Goal: Information Seeking & Learning: Find specific fact

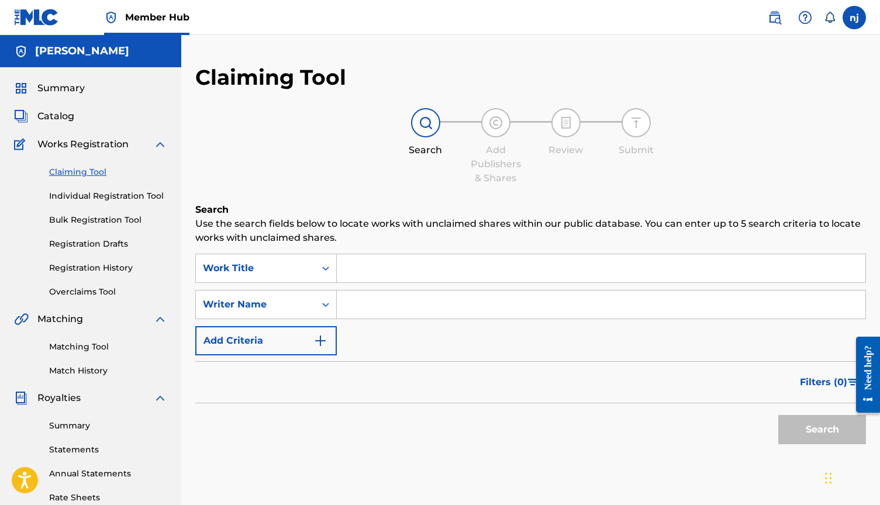
click at [406, 304] on input "Search Form" at bounding box center [601, 305] width 529 height 28
click at [407, 273] on input "Search Form" at bounding box center [601, 268] width 529 height 28
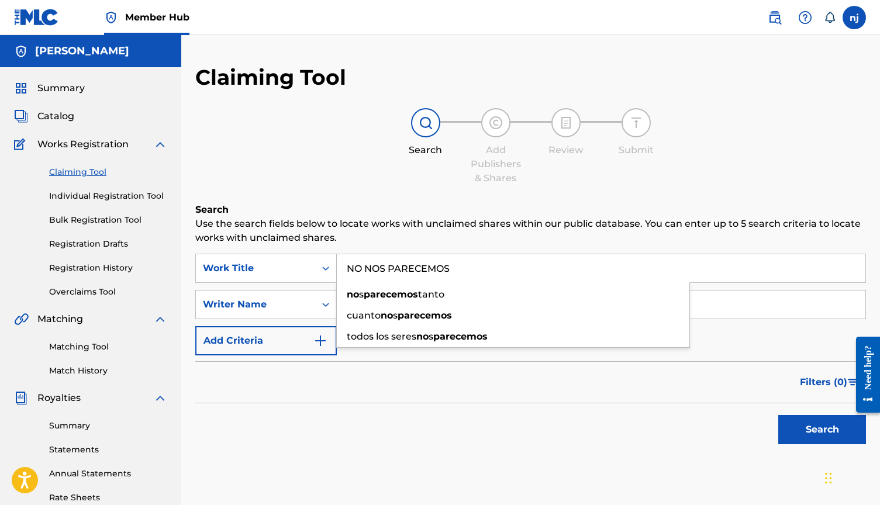
type input "NO NOS PARECEMOS"
click at [823, 430] on button "Search" at bounding box center [823, 429] width 88 height 29
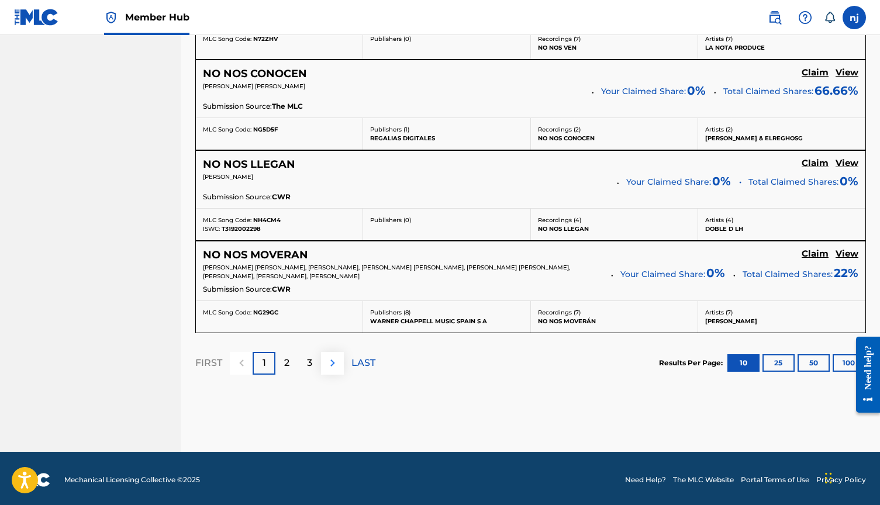
click at [332, 360] on img at bounding box center [333, 363] width 14 height 14
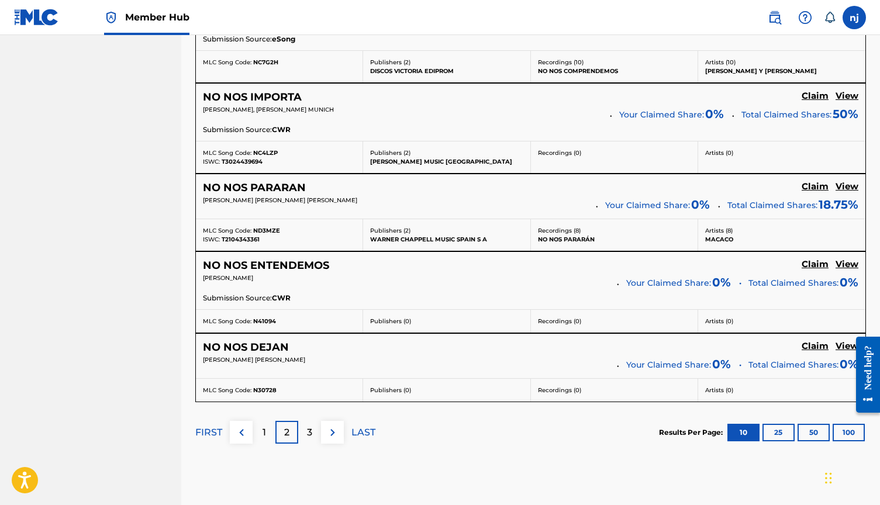
scroll to position [931, 0]
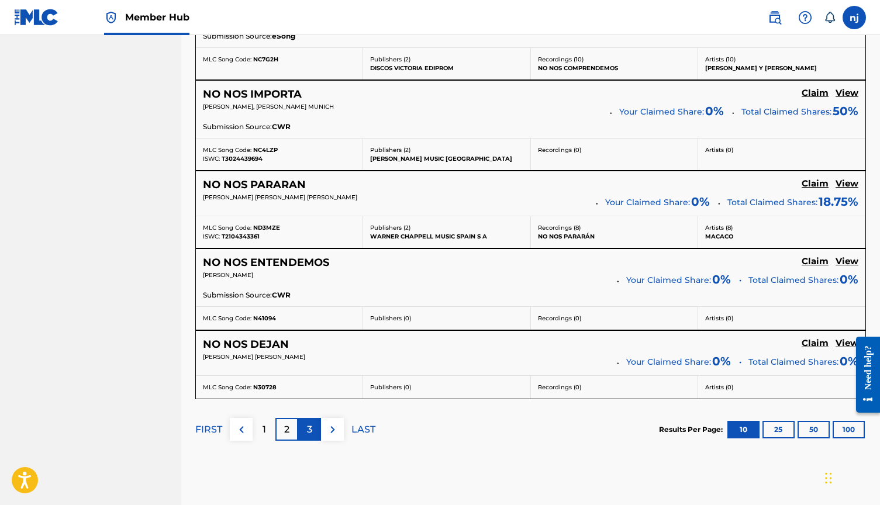
click at [311, 428] on p "3" at bounding box center [309, 430] width 5 height 14
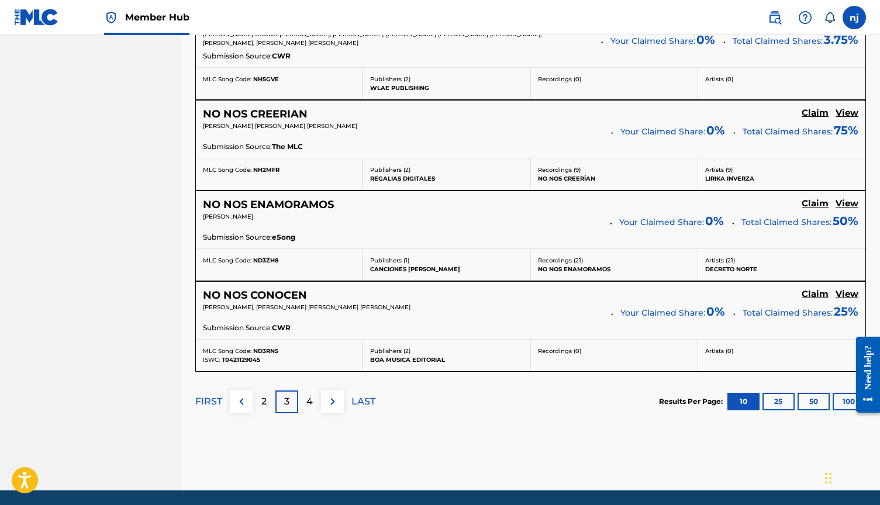
scroll to position [1021, 0]
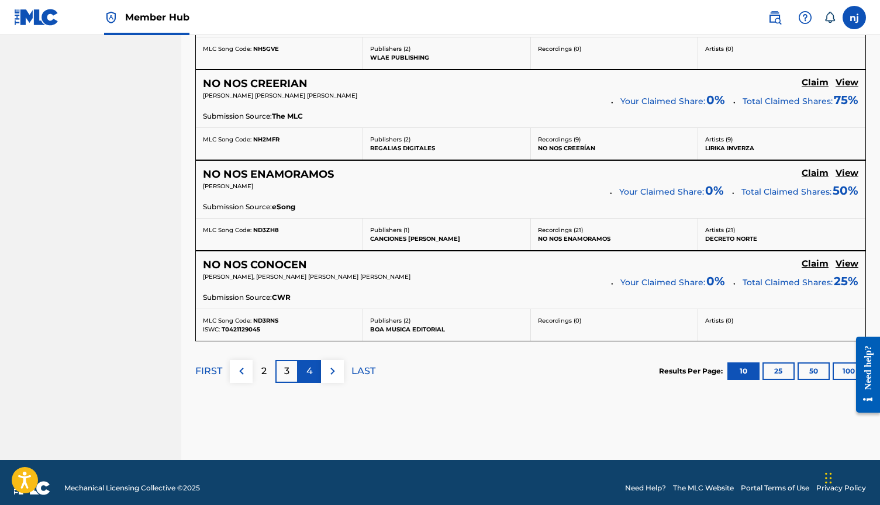
click at [309, 372] on p "4" at bounding box center [310, 371] width 6 height 14
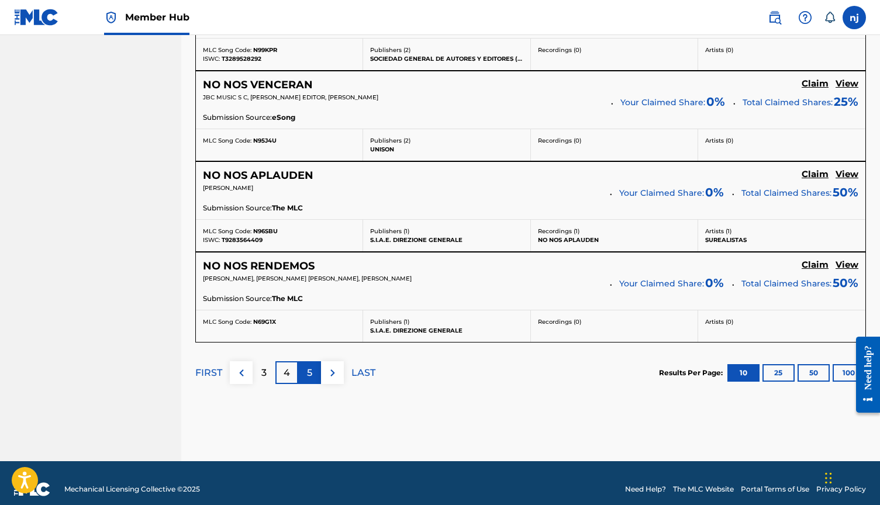
click at [313, 374] on div "5" at bounding box center [309, 373] width 23 height 23
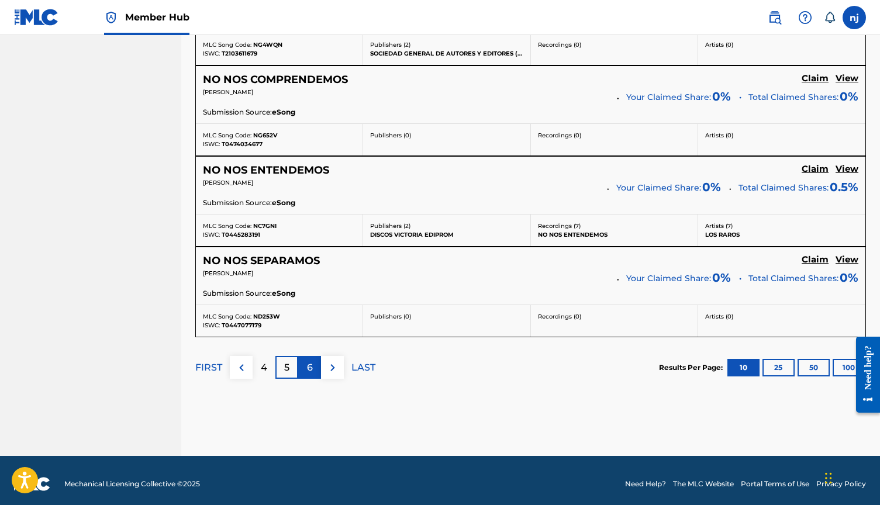
click at [311, 364] on p "6" at bounding box center [310, 368] width 6 height 14
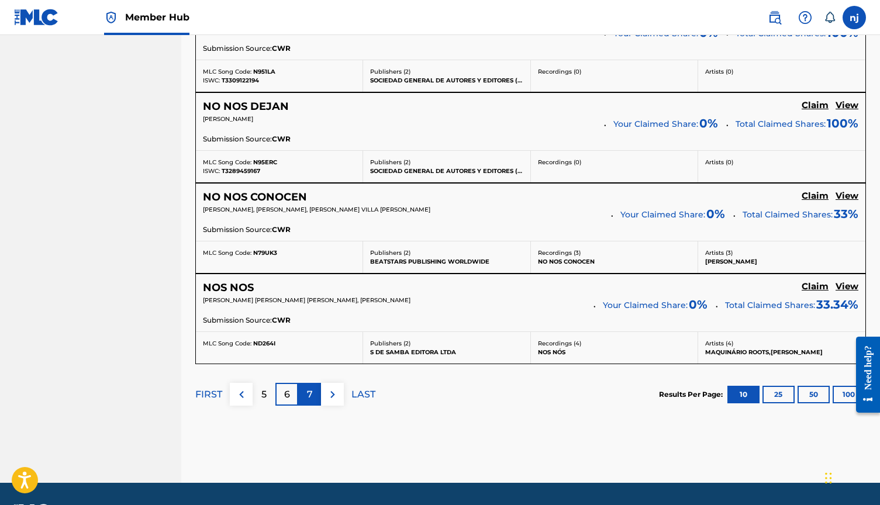
click at [309, 395] on p "7" at bounding box center [310, 395] width 6 height 14
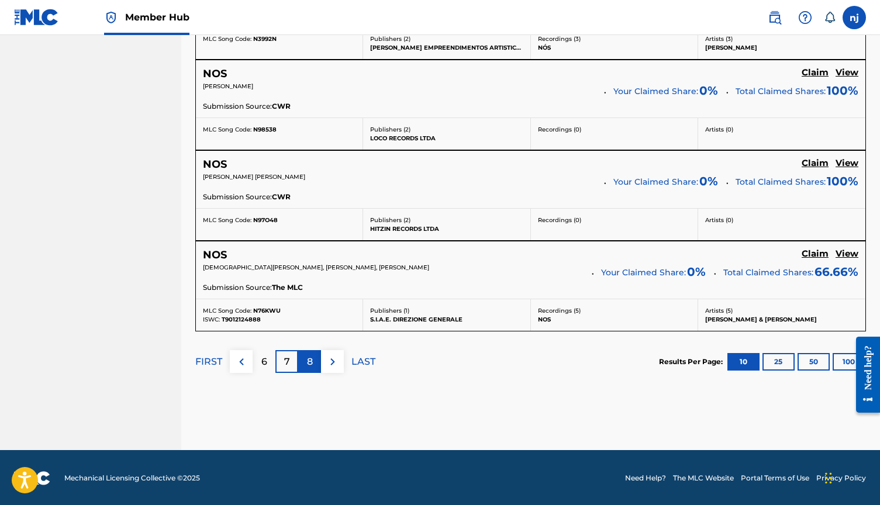
click at [311, 370] on div "8" at bounding box center [309, 361] width 23 height 23
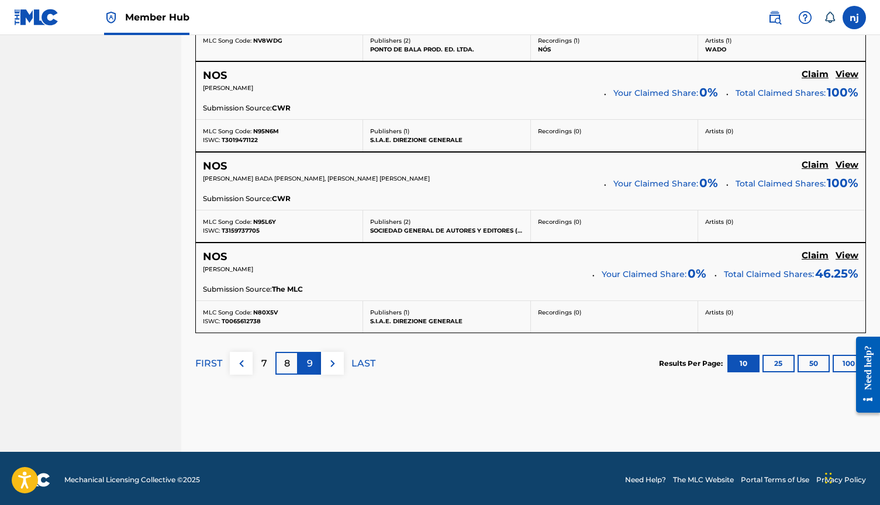
click at [310, 360] on p "9" at bounding box center [310, 364] width 6 height 14
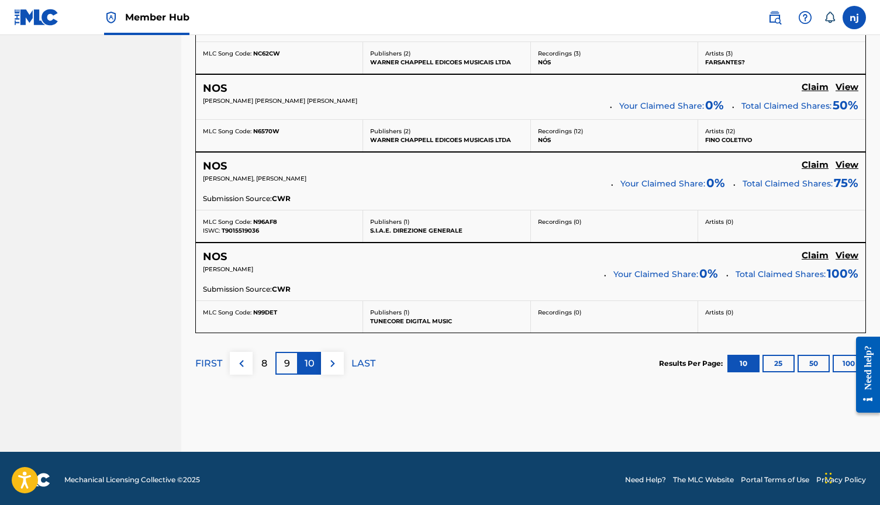
click at [312, 361] on p "10" at bounding box center [310, 364] width 10 height 14
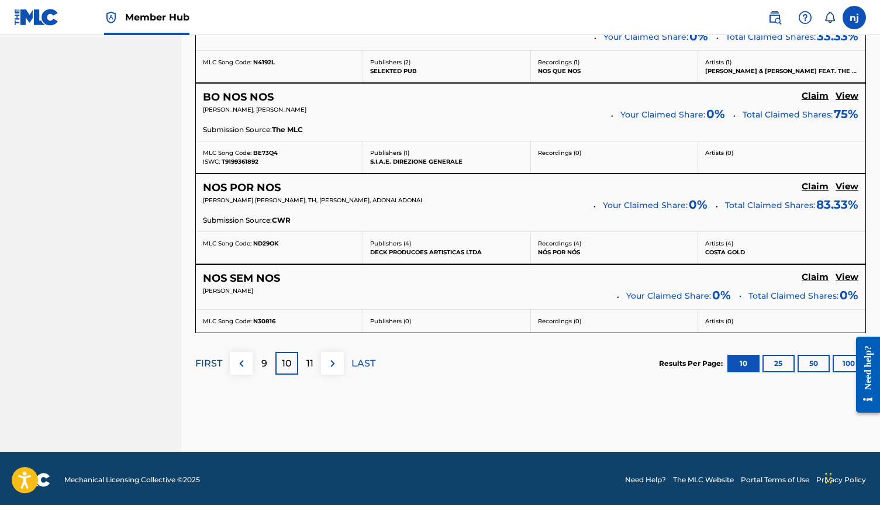
click at [210, 363] on p "FIRST" at bounding box center [208, 364] width 27 height 14
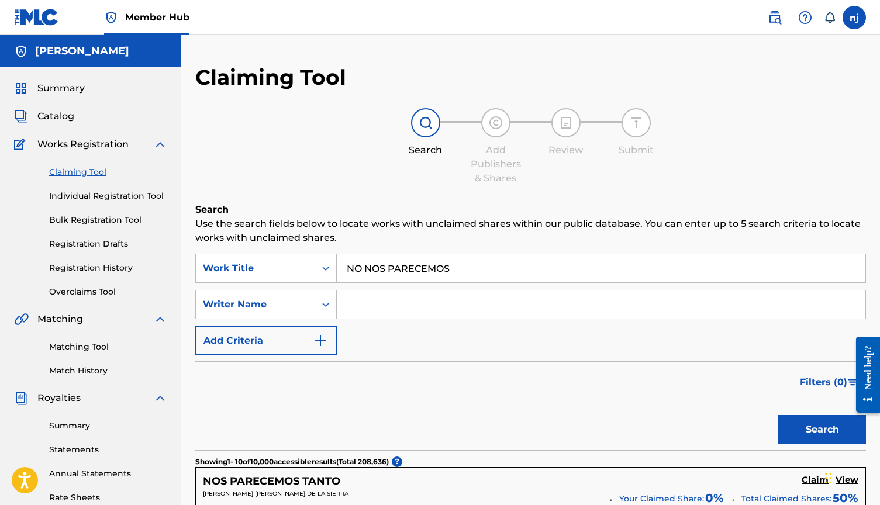
scroll to position [0, 0]
drag, startPoint x: 464, startPoint y: 269, endPoint x: 292, endPoint y: 269, distance: 171.4
click at [292, 269] on div "SearchWithCriteriacbe2694e-c354-4616-bf49-1ed4c0389725 Work Title NO NOS PARECE…" at bounding box center [530, 268] width 671 height 29
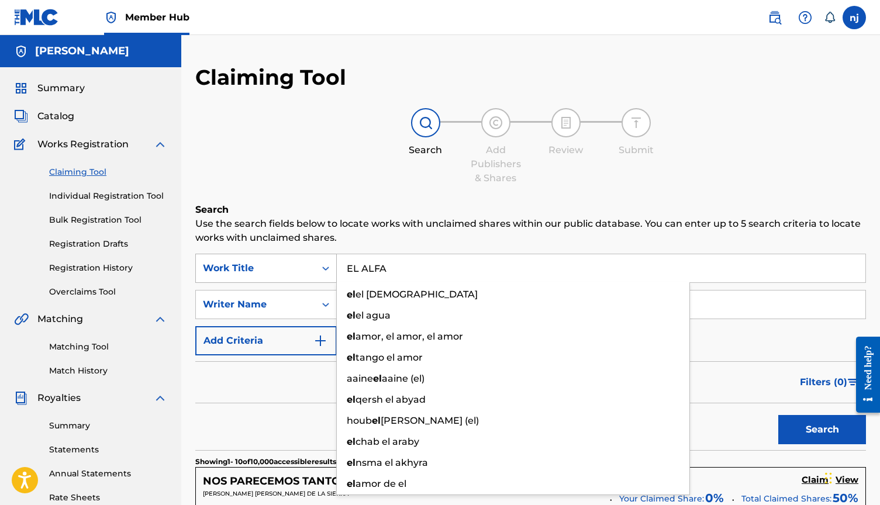
type input "EL ALFA"
click at [823, 430] on button "Search" at bounding box center [823, 429] width 88 height 29
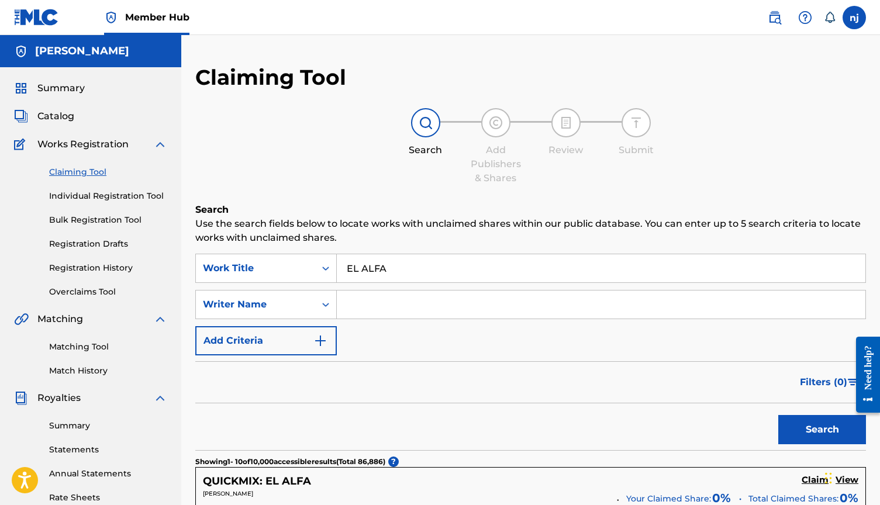
click at [244, 383] on div "Filters ( 0 )" at bounding box center [530, 383] width 671 height 42
click at [70, 178] on div "Claiming Tool Individual Registration Tool Bulk Registration Tool Registration …" at bounding box center [90, 225] width 153 height 147
click at [72, 171] on link "Claiming Tool" at bounding box center [108, 172] width 118 height 12
click at [87, 195] on link "Individual Registration Tool" at bounding box center [108, 196] width 118 height 12
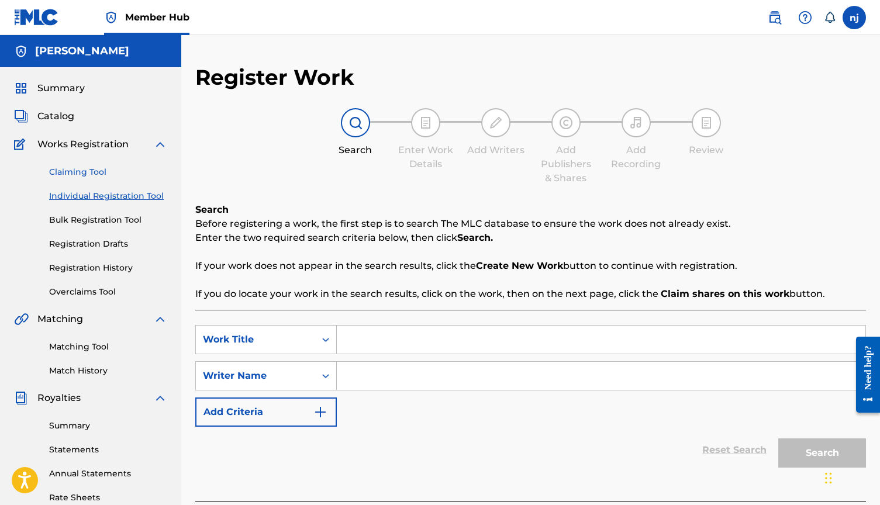
click at [80, 166] on link "Claiming Tool" at bounding box center [108, 172] width 118 height 12
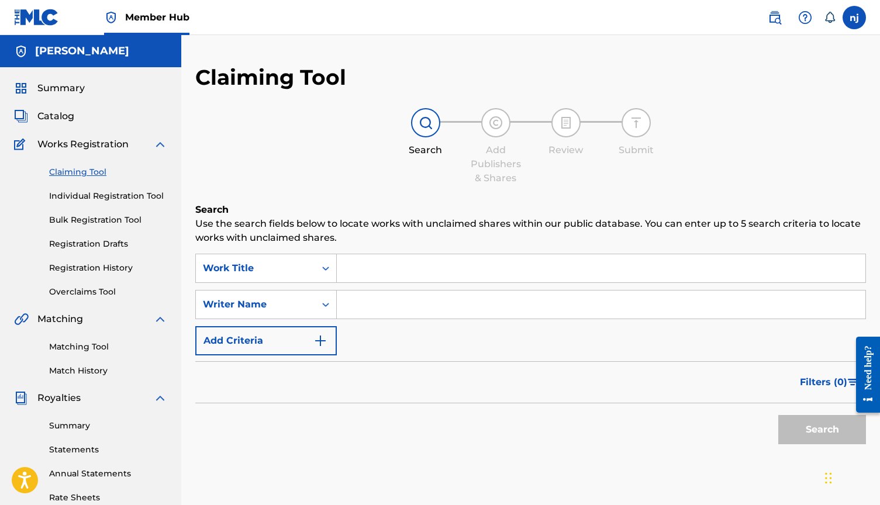
click at [371, 303] on input "Search Form" at bounding box center [601, 305] width 529 height 28
click at [376, 276] on input "Search Form" at bounding box center [601, 268] width 529 height 28
type input "el pacto"
click at [823, 430] on button "Search" at bounding box center [823, 429] width 88 height 29
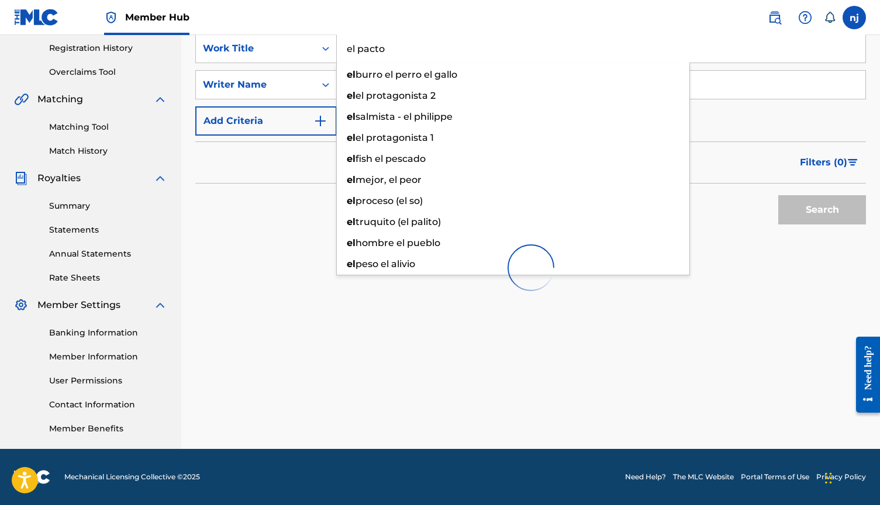
scroll to position [220, 0]
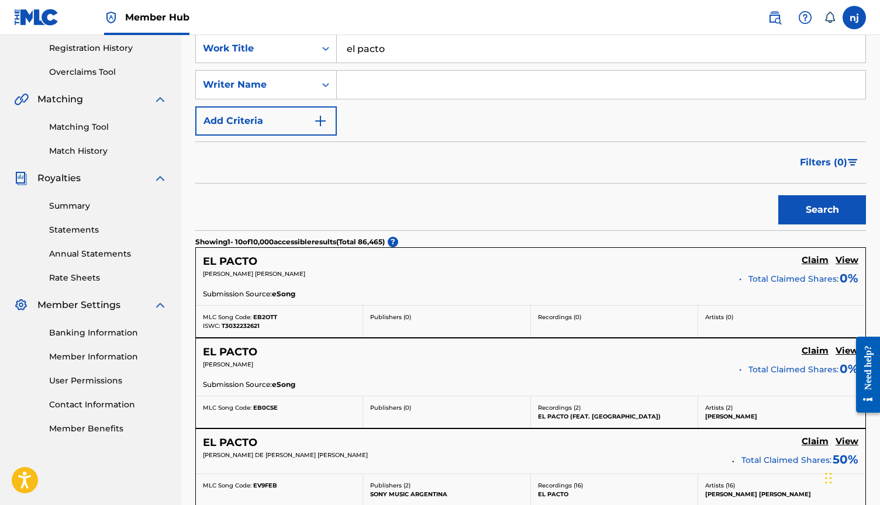
click at [284, 167] on div "Filters ( 0 )" at bounding box center [530, 163] width 671 height 42
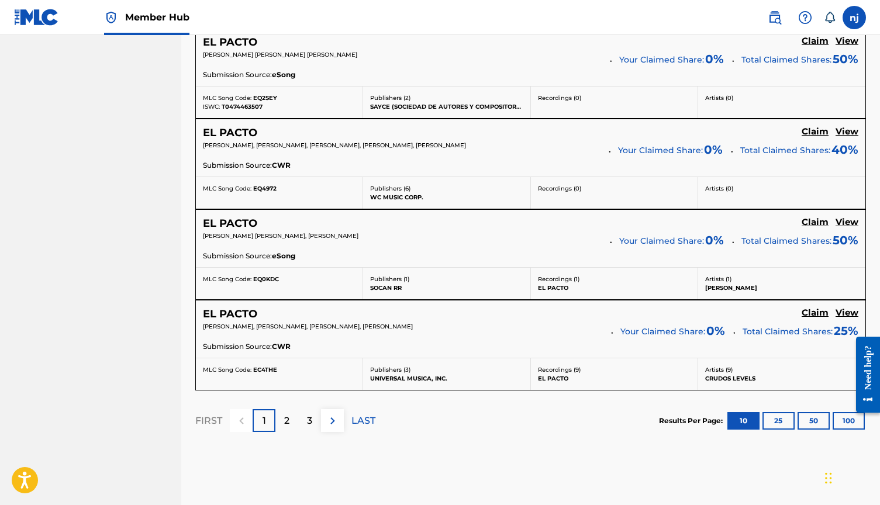
scroll to position [963, 0]
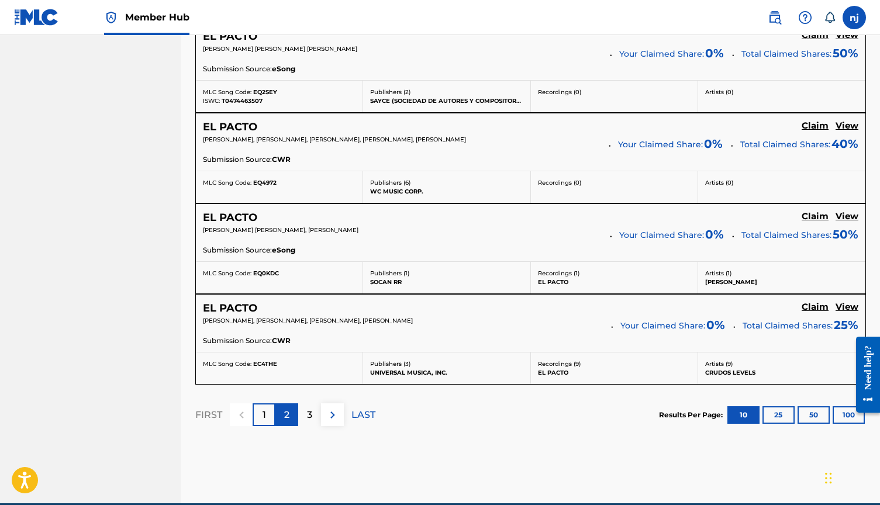
click at [281, 415] on div "2" at bounding box center [287, 415] width 23 height 23
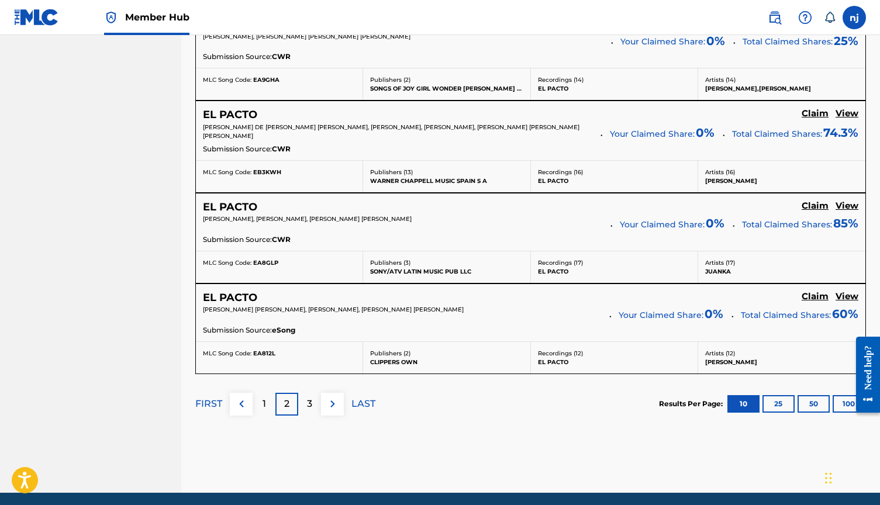
scroll to position [1014, 0]
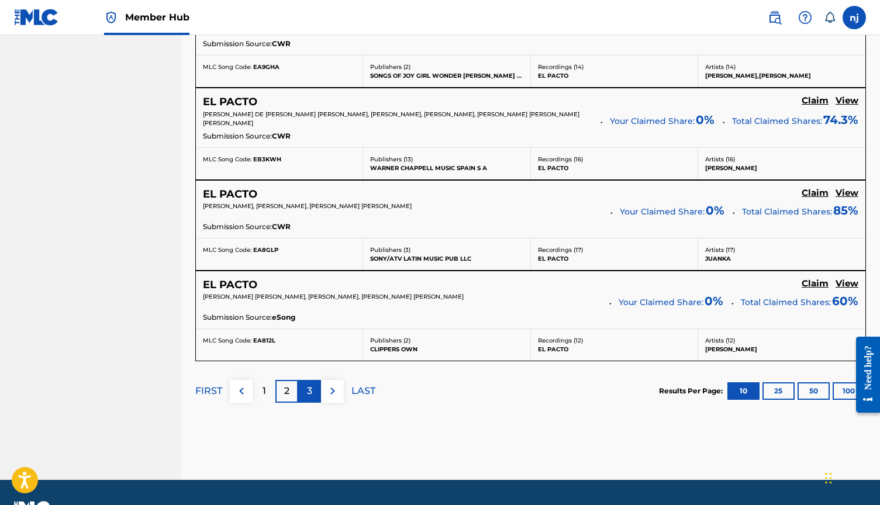
click at [312, 393] on p "3" at bounding box center [309, 391] width 5 height 14
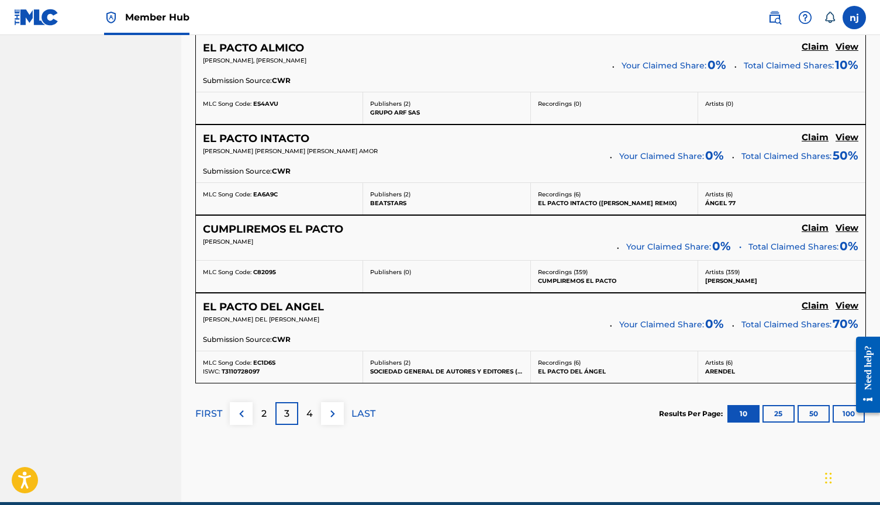
scroll to position [982, 0]
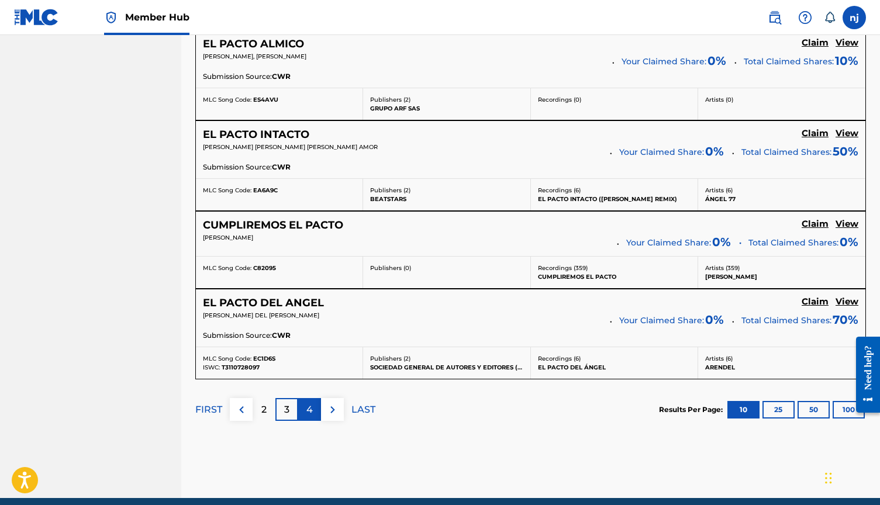
click at [310, 409] on p "4" at bounding box center [310, 410] width 6 height 14
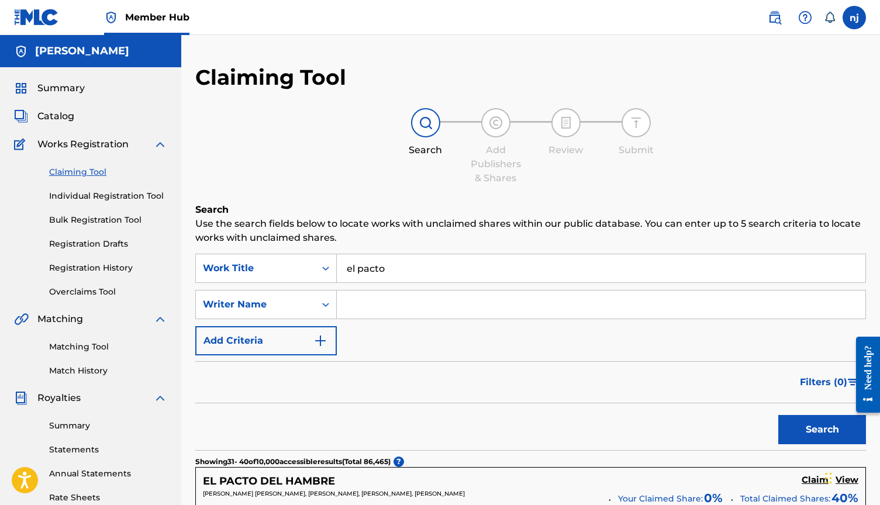
scroll to position [0, 0]
click at [391, 307] on input "Search Form" at bounding box center [601, 305] width 529 height 28
click at [823, 430] on button "Search" at bounding box center [823, 429] width 88 height 29
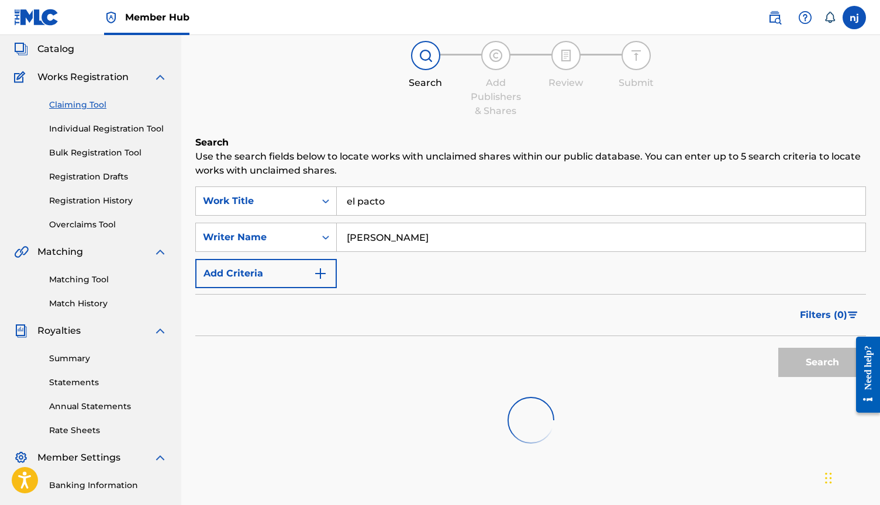
scroll to position [71, 0]
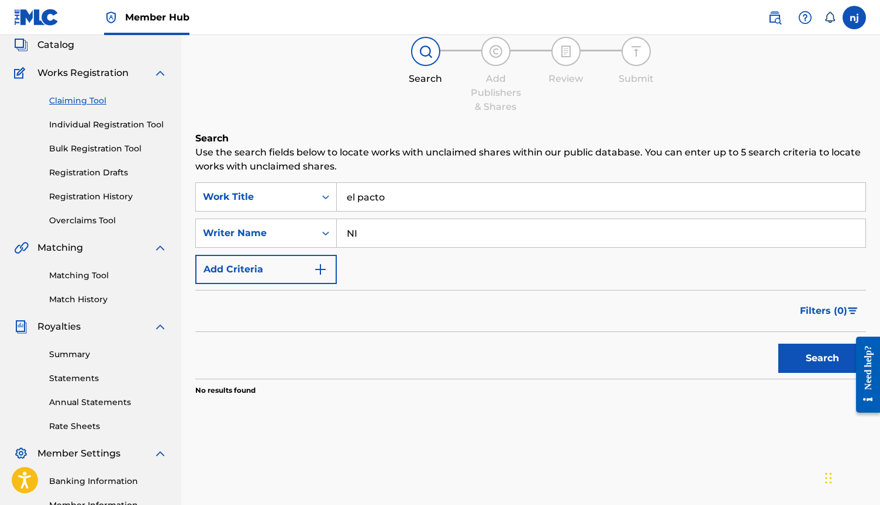
type input "N"
drag, startPoint x: 365, startPoint y: 197, endPoint x: 336, endPoint y: 197, distance: 29.2
click at [336, 197] on div "SearchWithCriteriacbe2694e-c354-4616-bf49-1ed4c0389725 Work Title el pacto" at bounding box center [530, 197] width 671 height 29
click at [378, 239] on input "Search Form" at bounding box center [601, 233] width 529 height 28
type input "[PERSON_NAME]"
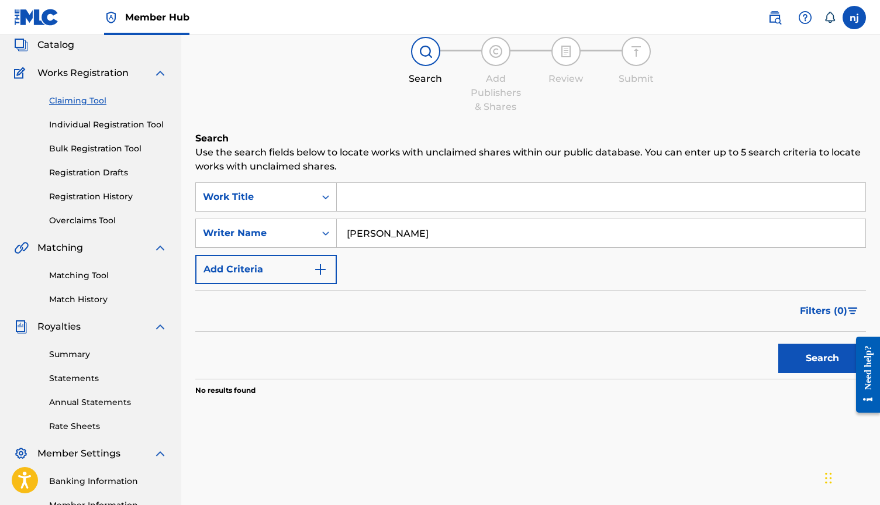
click at [823, 359] on button "Search" at bounding box center [823, 358] width 88 height 29
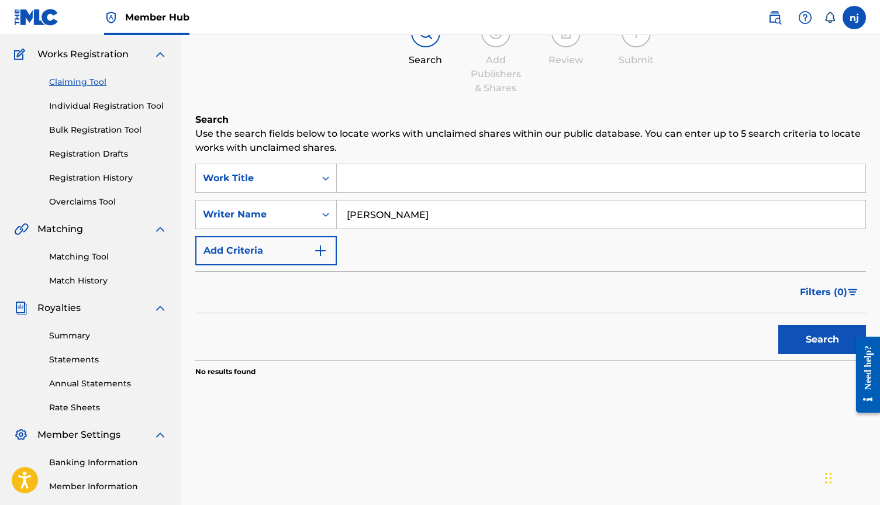
scroll to position [97, 0]
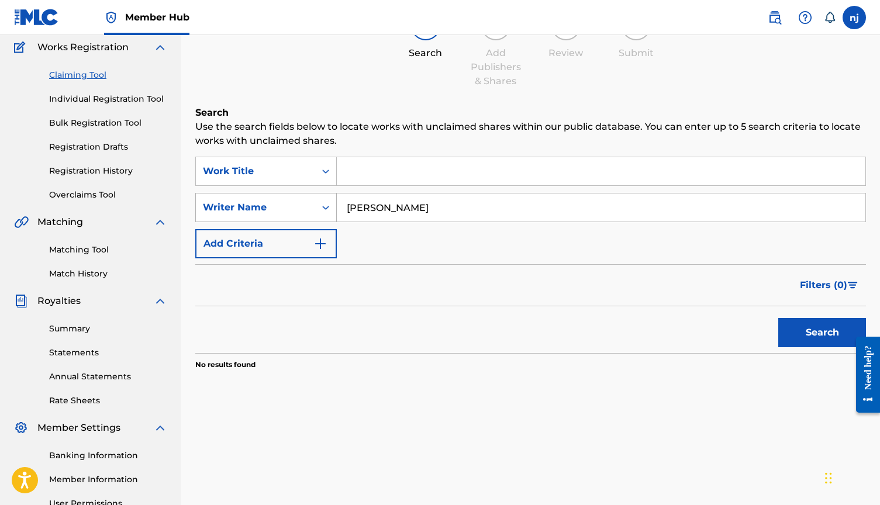
drag, startPoint x: 435, startPoint y: 209, endPoint x: 286, endPoint y: 208, distance: 149.2
click at [286, 208] on div "SearchWithCriteria760c888b-c223-47a3-b8ec-6251d716d55d Writer Name [PERSON_NAME]" at bounding box center [530, 207] width 671 height 29
click at [823, 333] on button "Search" at bounding box center [823, 332] width 88 height 29
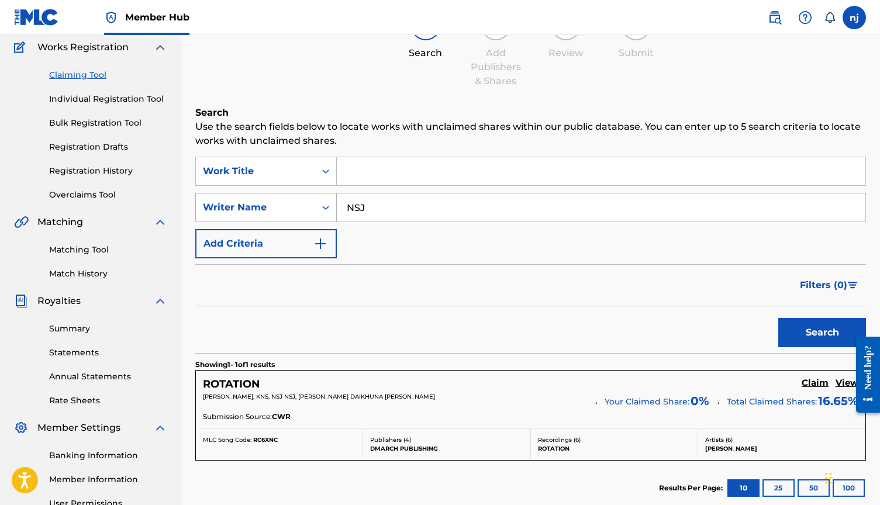
drag, startPoint x: 363, startPoint y: 211, endPoint x: 280, endPoint y: 207, distance: 83.2
click at [280, 207] on div "SearchWithCriteria760c888b-c223-47a3-b8ec-6251d716d55d Writer Name NSJ" at bounding box center [530, 207] width 671 height 29
click at [823, 333] on button "Search" at bounding box center [823, 332] width 88 height 29
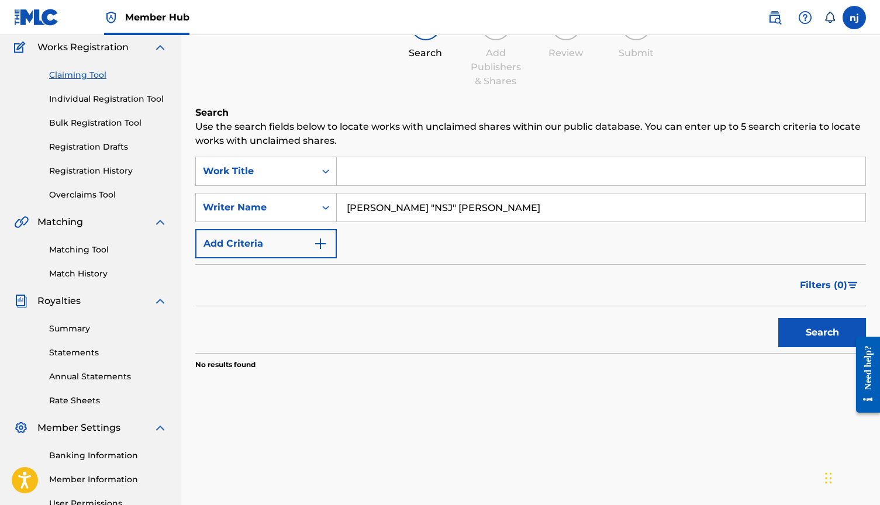
drag, startPoint x: 406, startPoint y: 205, endPoint x: 386, endPoint y: 199, distance: 20.7
click at [392, 205] on input "[PERSON_NAME] "NSJ" [PERSON_NAME]" at bounding box center [601, 208] width 529 height 28
type input "[PERSON_NAME]"
click at [823, 333] on button "Search" at bounding box center [823, 332] width 88 height 29
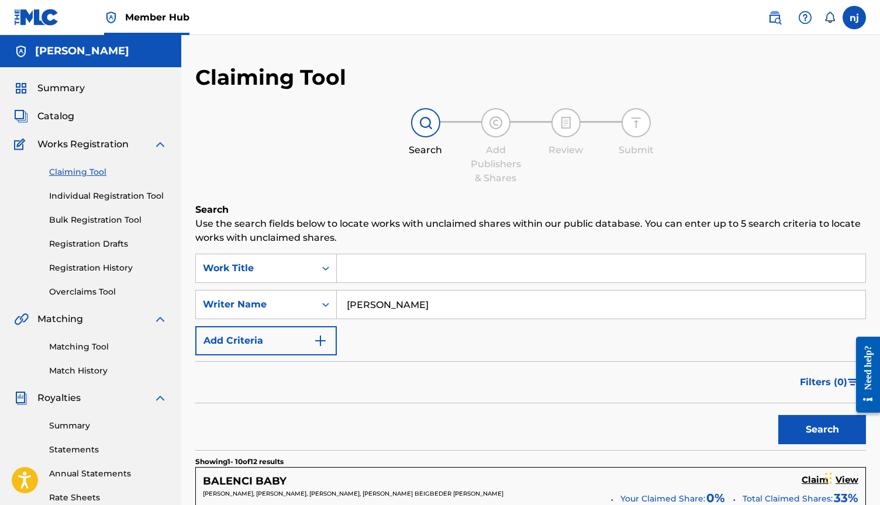
scroll to position [0, 0]
drag, startPoint x: 420, startPoint y: 305, endPoint x: 312, endPoint y: 305, distance: 108.2
click at [319, 305] on div "SearchWithCriteria760c888b-c223-47a3-b8ec-6251d716d55d Writer Name [PERSON_NAME]" at bounding box center [530, 304] width 671 height 29
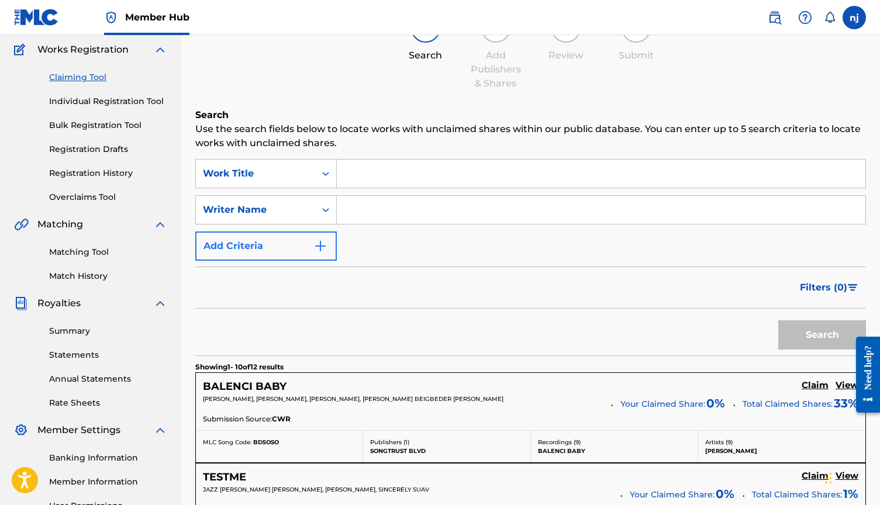
scroll to position [81, 0]
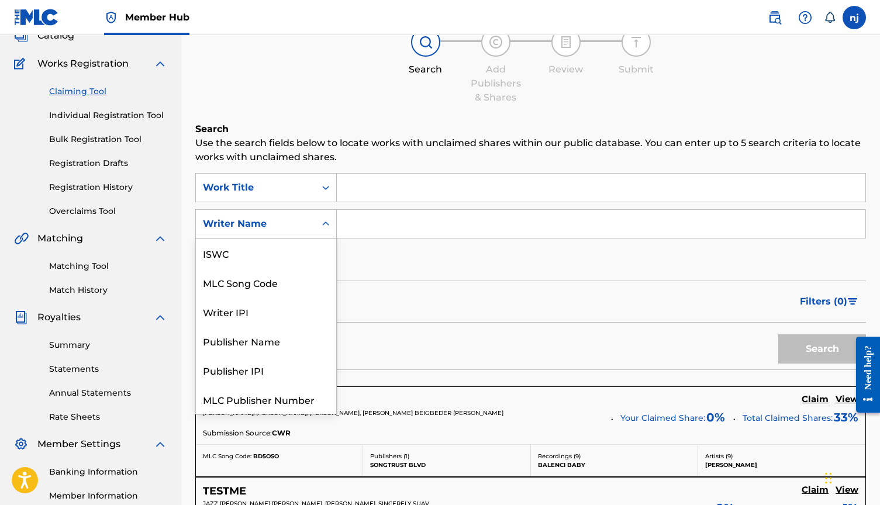
click at [314, 228] on div "Writer Name" at bounding box center [255, 224] width 119 height 22
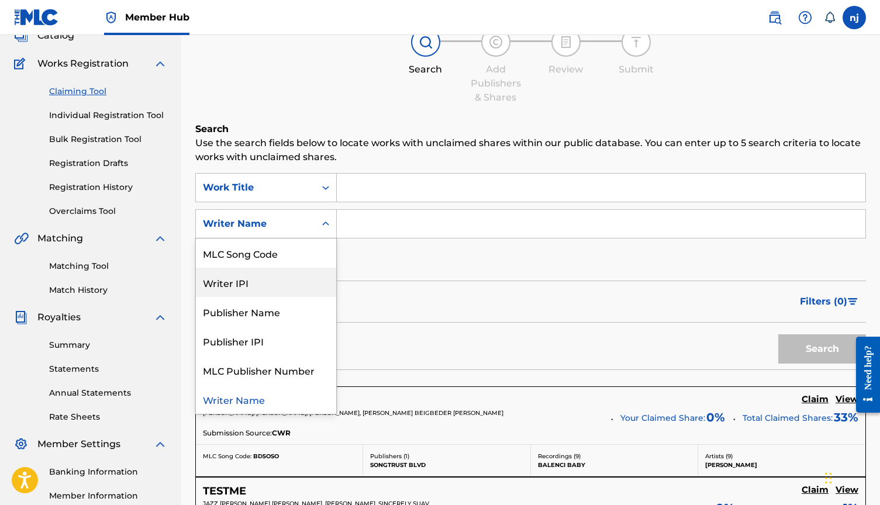
click at [284, 283] on div "Writer IPI" at bounding box center [266, 282] width 140 height 29
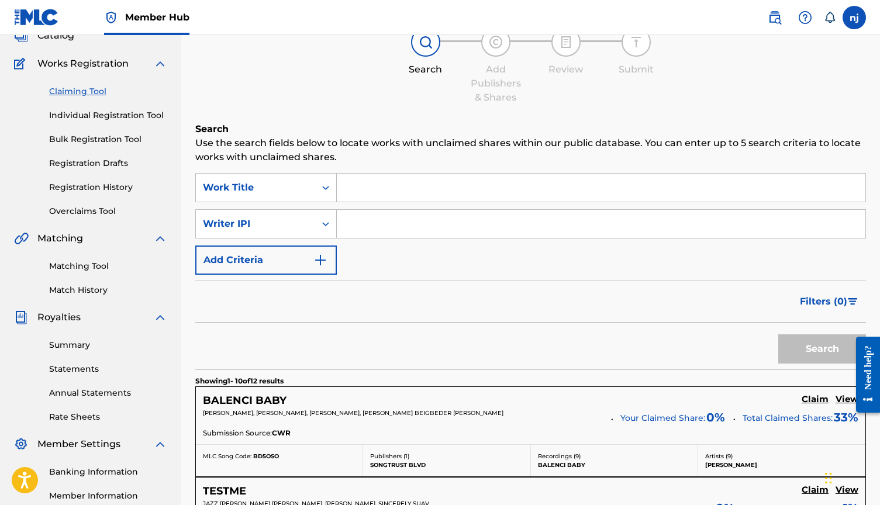
click at [373, 222] on input "Search Form" at bounding box center [601, 224] width 529 height 28
paste input "00873626211"
type input "00873626211"
click at [823, 349] on button "Search" at bounding box center [823, 349] width 88 height 29
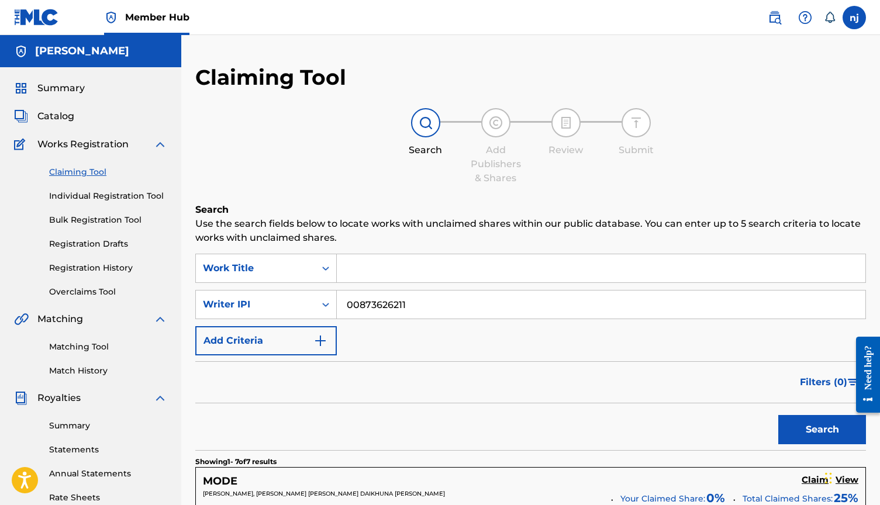
scroll to position [0, 0]
drag, startPoint x: 433, startPoint y: 305, endPoint x: 310, endPoint y: 300, distance: 123.0
click at [312, 304] on div "SearchWithCriteria786098f4-52e3-444e-82d1-f404536e00ff Writer IPI 00873626211" at bounding box center [530, 304] width 671 height 29
click at [267, 290] on div "SearchWithCriteriacbe2694e-c354-4616-bf49-1ed4c0389725 Work Title SearchWithCri…" at bounding box center [530, 305] width 671 height 102
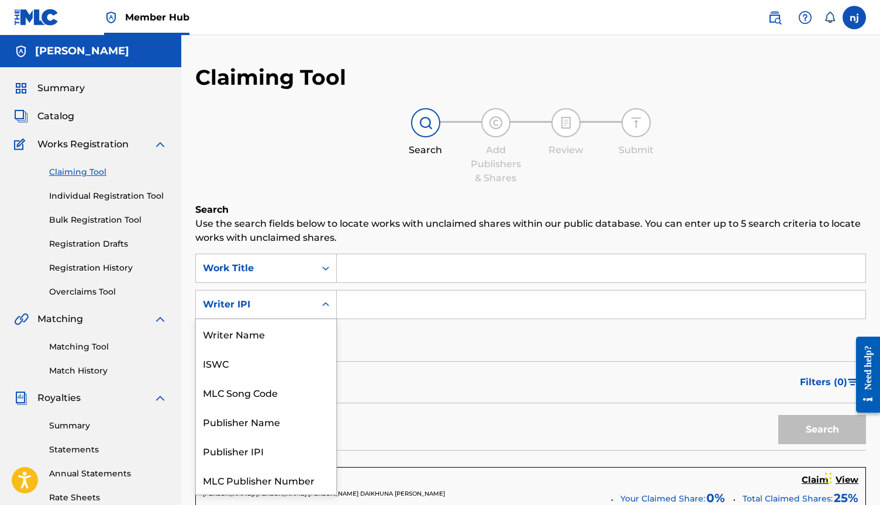
click at [267, 292] on div "Writer IPI" at bounding box center [266, 304] width 142 height 29
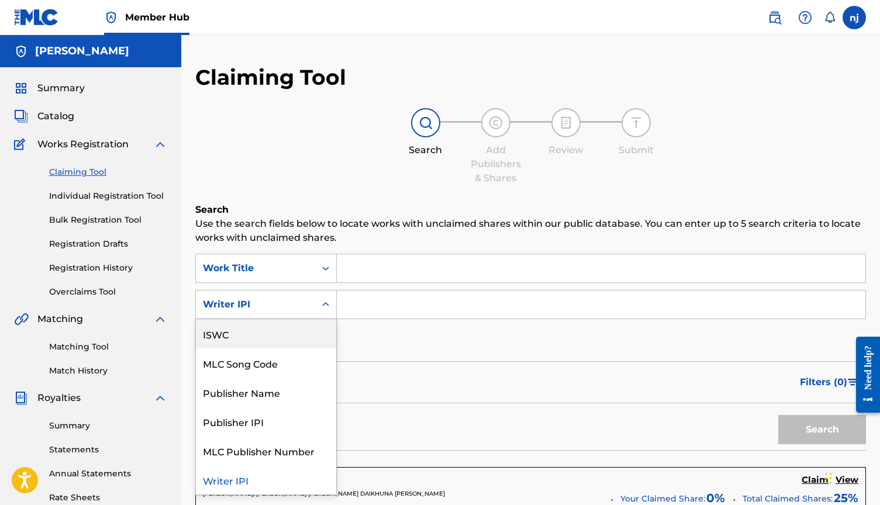
click at [393, 354] on div "SearchWithCriteriacbe2694e-c354-4616-bf49-1ed4c0389725 Work Title SearchWithCri…" at bounding box center [530, 305] width 671 height 102
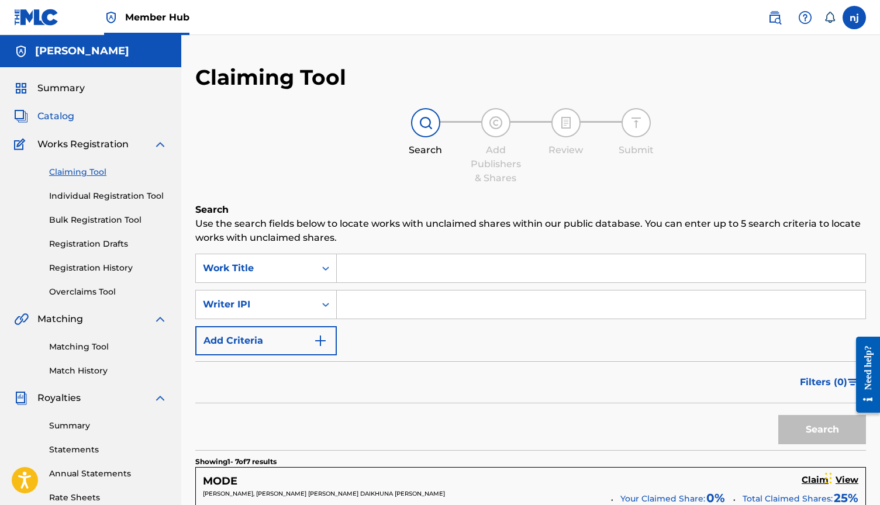
click at [62, 116] on span "Catalog" at bounding box center [55, 116] width 37 height 14
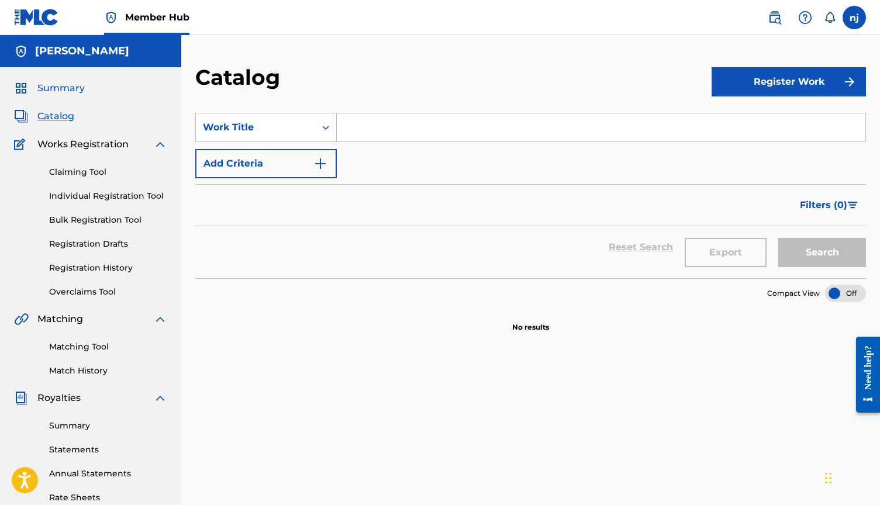
click at [64, 82] on span "Summary" at bounding box center [60, 88] width 47 height 14
